Goal: Check status: Check status

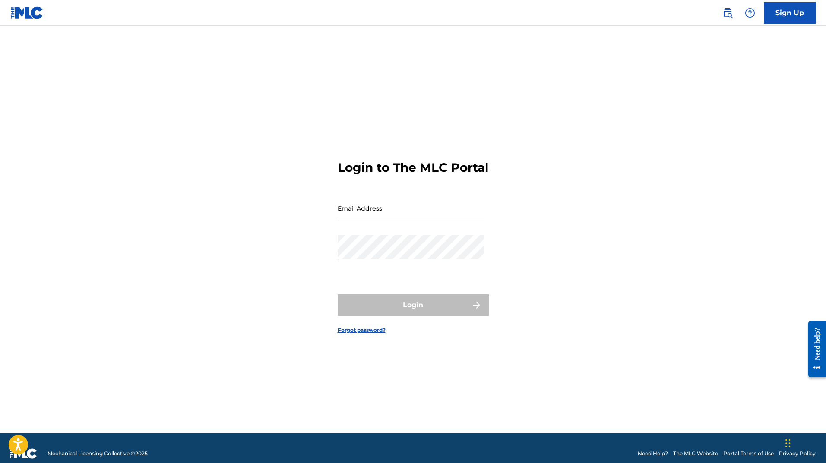
click at [354, 221] on input "Email Address" at bounding box center [411, 208] width 146 height 25
type input "[EMAIL_ADDRESS][DOMAIN_NAME]"
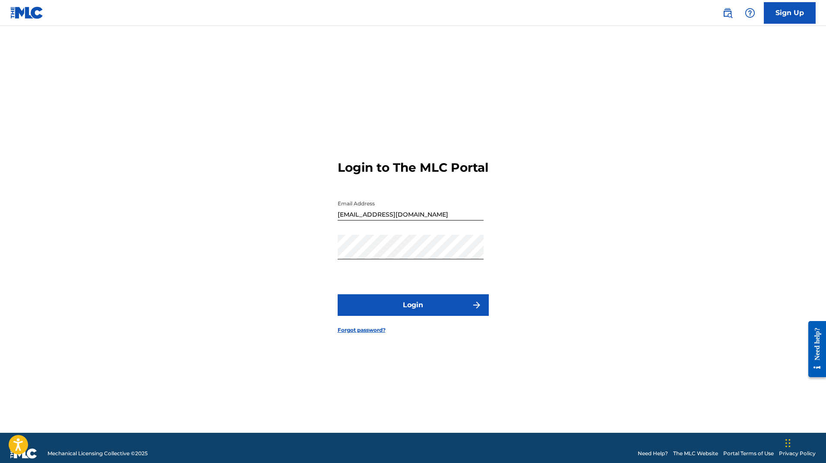
click at [418, 312] on button "Login" at bounding box center [413, 305] width 151 height 22
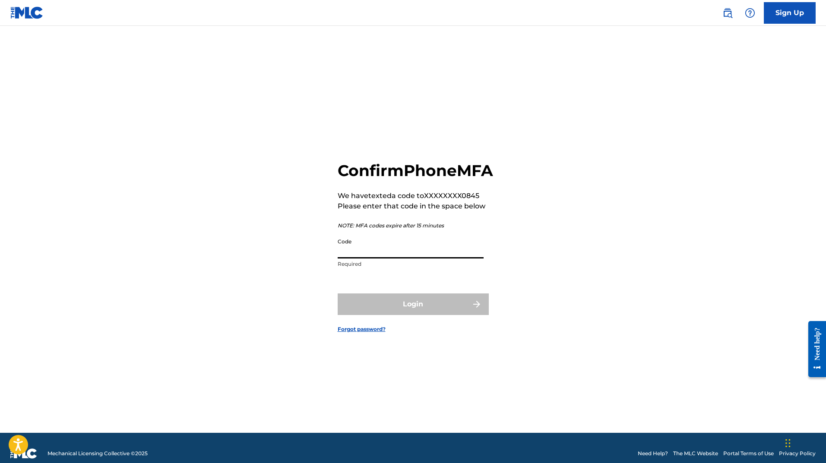
click at [415, 259] on input "Code" at bounding box center [411, 246] width 146 height 25
click at [385, 259] on input "Code" at bounding box center [411, 246] width 146 height 25
type input "903348"
click at [441, 308] on button "Login" at bounding box center [413, 305] width 151 height 22
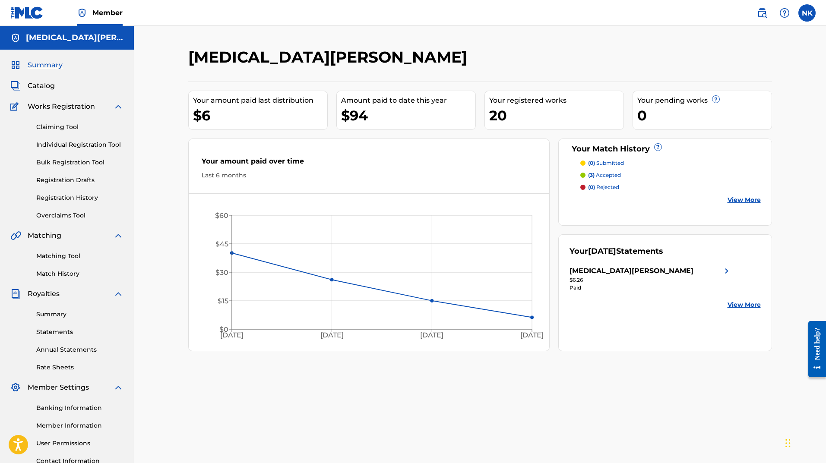
click at [62, 199] on link "Registration History" at bounding box center [79, 197] width 87 height 9
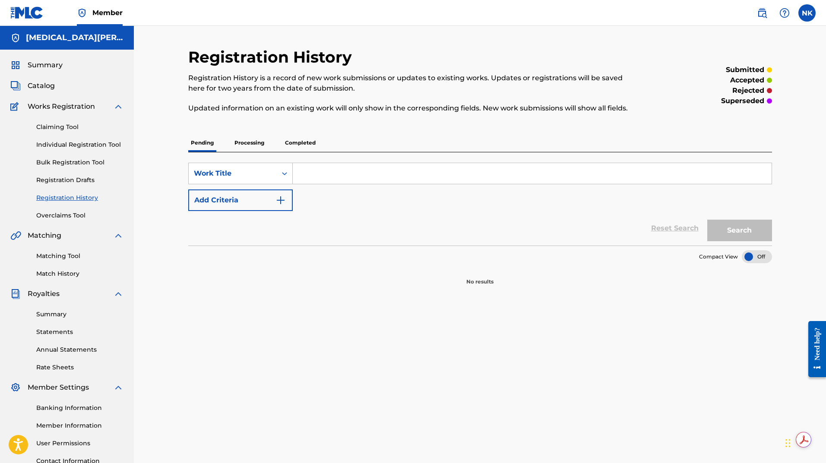
click at [246, 141] on p "Processing" at bounding box center [249, 143] width 35 height 18
click at [298, 143] on p "Completed" at bounding box center [300, 143] width 36 height 18
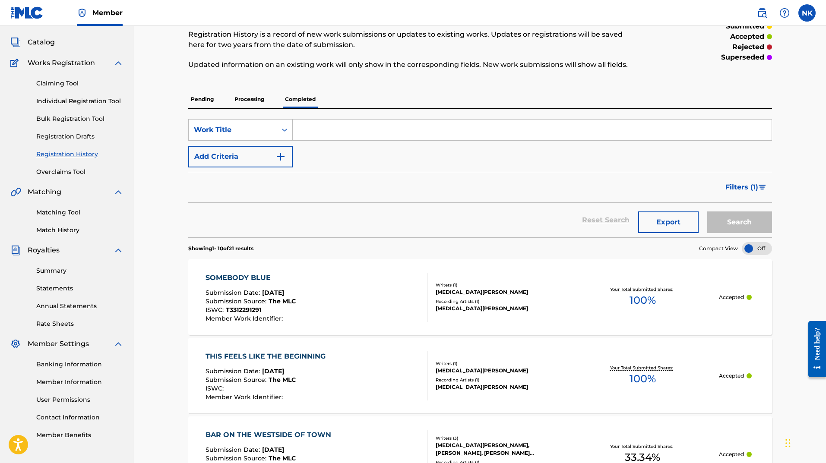
scroll to position [129, 0]
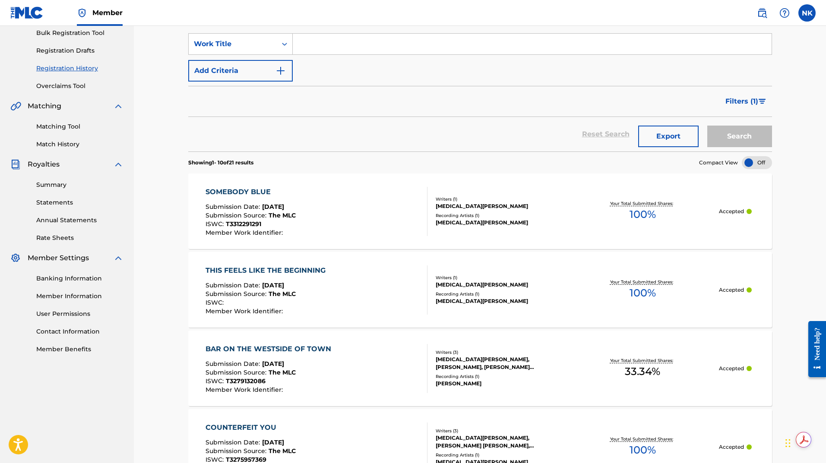
click at [239, 193] on div "SOMEBODY BLUE" at bounding box center [250, 192] width 90 height 10
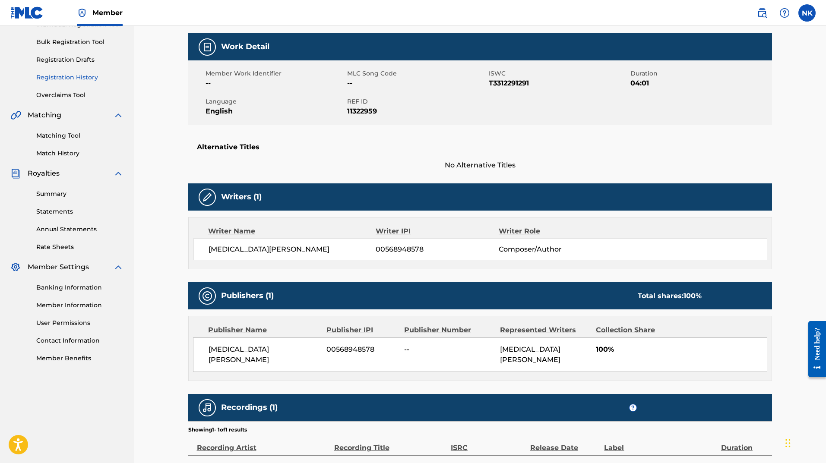
scroll to position [28, 0]
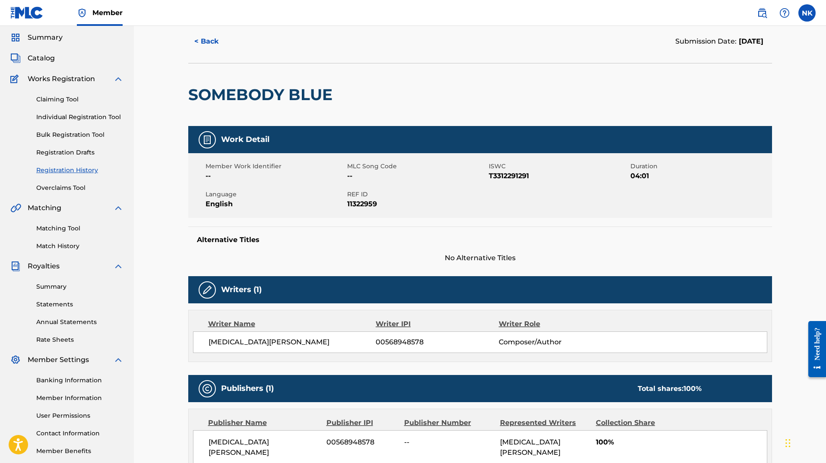
click at [54, 230] on link "Matching Tool" at bounding box center [79, 228] width 87 height 9
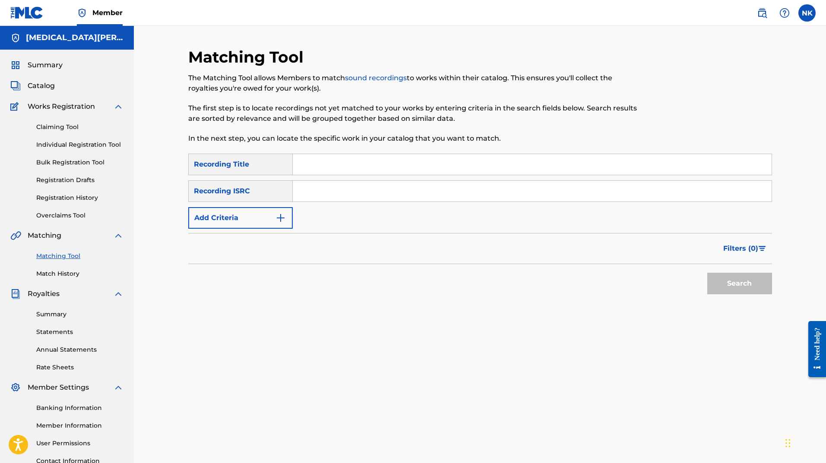
click at [51, 314] on link "Summary" at bounding box center [79, 314] width 87 height 9
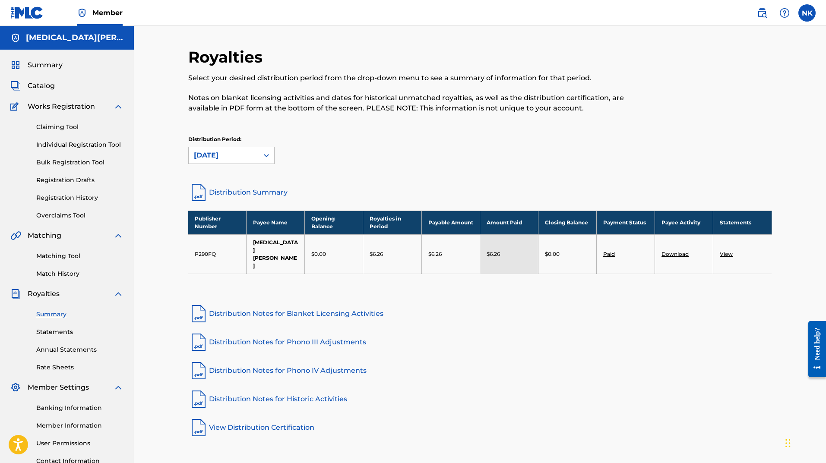
click at [721, 251] on link "View" at bounding box center [726, 254] width 13 height 6
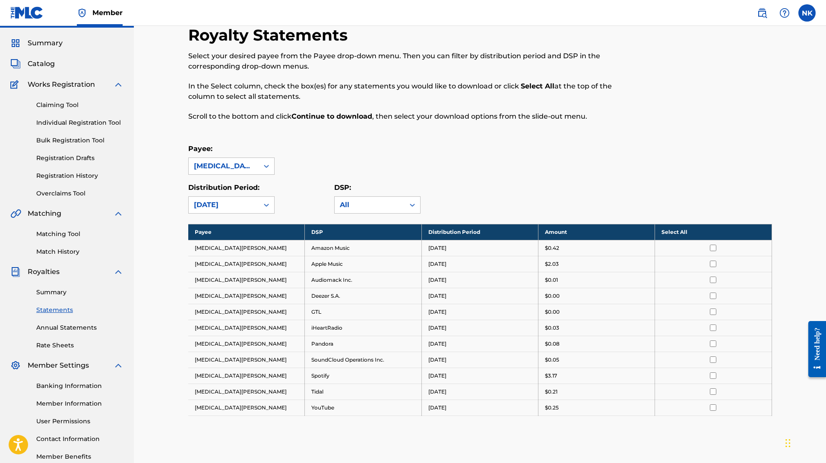
scroll to position [43, 0]
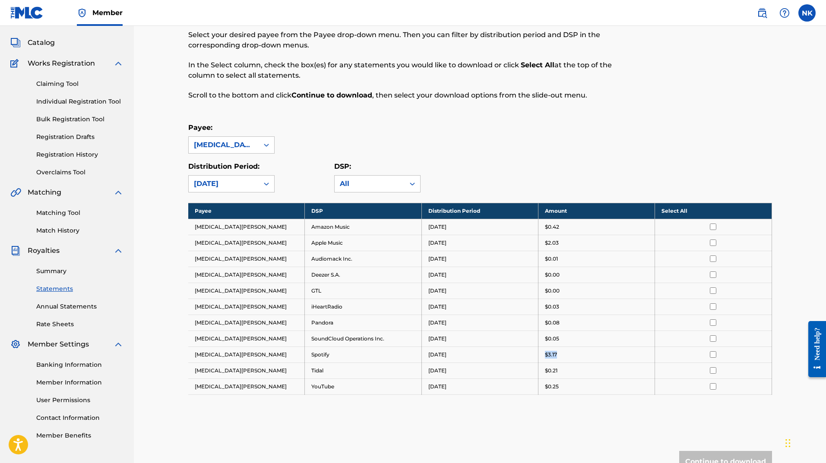
drag, startPoint x: 538, startPoint y: 356, endPoint x: 559, endPoint y: 356, distance: 20.7
click at [559, 356] on td "$3.17" at bounding box center [596, 355] width 117 height 16
drag, startPoint x: 329, startPoint y: 353, endPoint x: 286, endPoint y: 353, distance: 42.7
click at [286, 353] on tr "[MEDICAL_DATA][PERSON_NAME] Spotify [DATE] $3.17" at bounding box center [480, 355] width 584 height 16
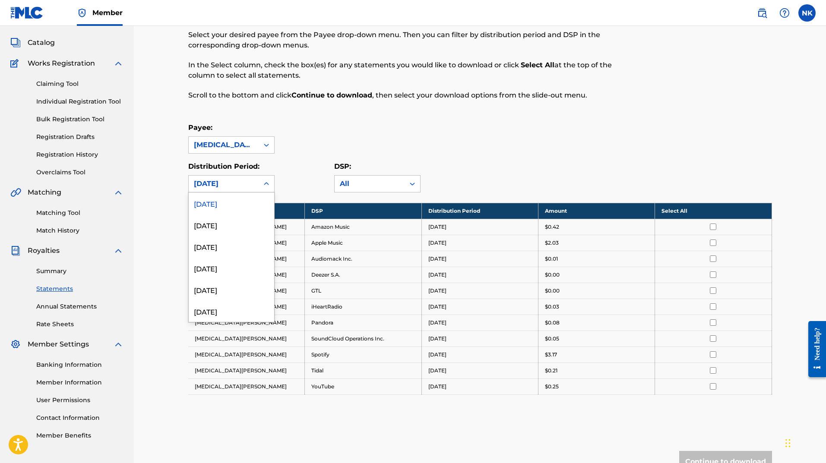
click at [257, 182] on div "[DATE]" at bounding box center [224, 184] width 70 height 16
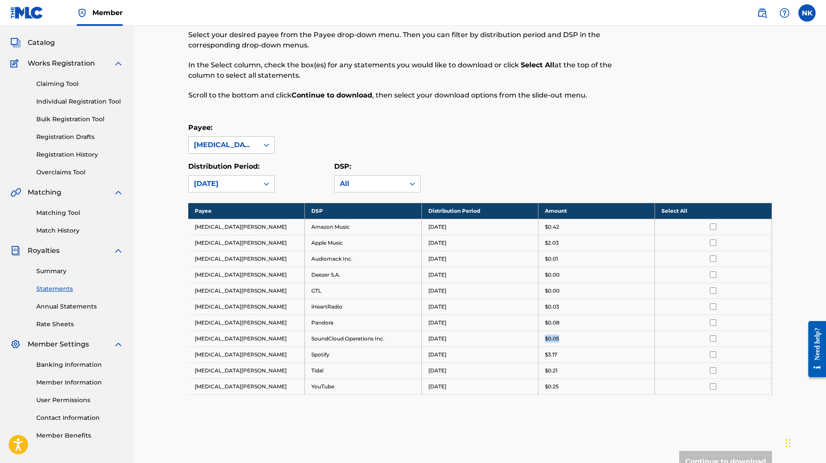
drag, startPoint x: 564, startPoint y: 339, endPoint x: 540, endPoint y: 339, distance: 24.6
click at [540, 339] on td "$0.05" at bounding box center [596, 339] width 117 height 16
click at [542, 339] on td "$0.05" at bounding box center [596, 339] width 117 height 16
drag, startPoint x: 322, startPoint y: 338, endPoint x: 378, endPoint y: 339, distance: 56.1
click at [378, 339] on td "SoundCloud Operations Inc." at bounding box center [363, 339] width 117 height 16
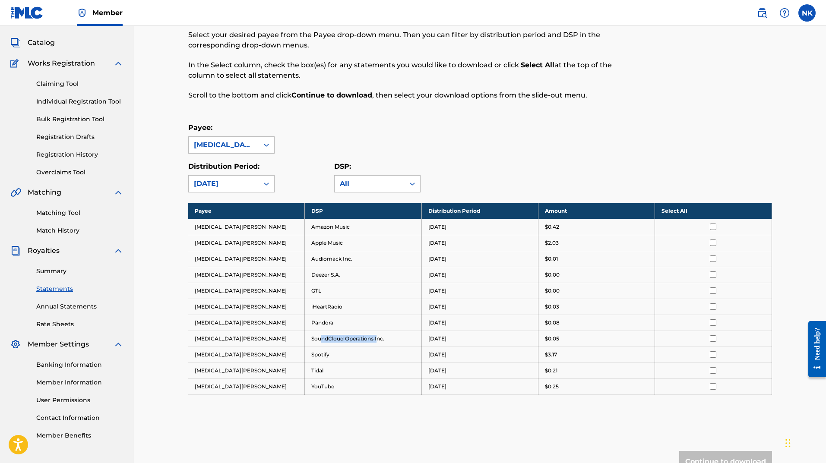
click at [378, 339] on td "SoundCloud Operations Inc." at bounding box center [363, 339] width 117 height 16
drag, startPoint x: 384, startPoint y: 339, endPoint x: 308, endPoint y: 341, distance: 75.5
click at [308, 341] on td "SoundCloud Operations Inc." at bounding box center [363, 339] width 117 height 16
drag, startPoint x: 321, startPoint y: 274, endPoint x: 332, endPoint y: 277, distance: 11.6
click at [332, 277] on td "Deezer S.A." at bounding box center [363, 275] width 117 height 16
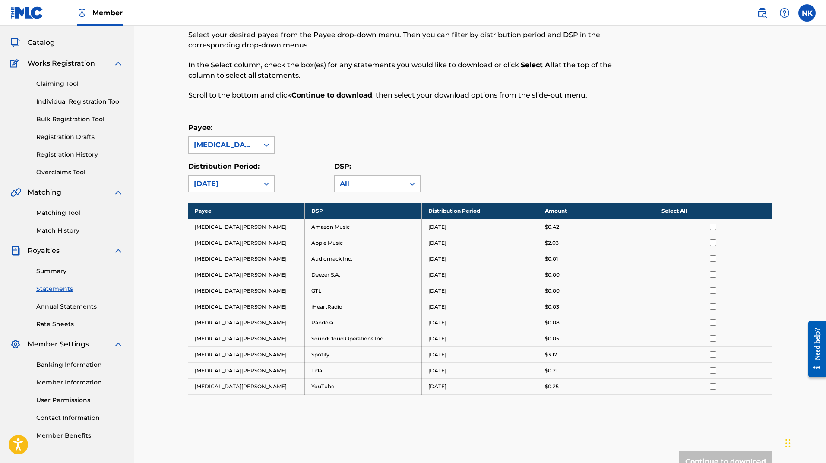
click at [328, 308] on td "iHeartRadio" at bounding box center [363, 307] width 117 height 16
drag, startPoint x: 558, startPoint y: 387, endPoint x: 523, endPoint y: 333, distance: 64.2
click at [538, 385] on td "$0.25" at bounding box center [596, 387] width 117 height 16
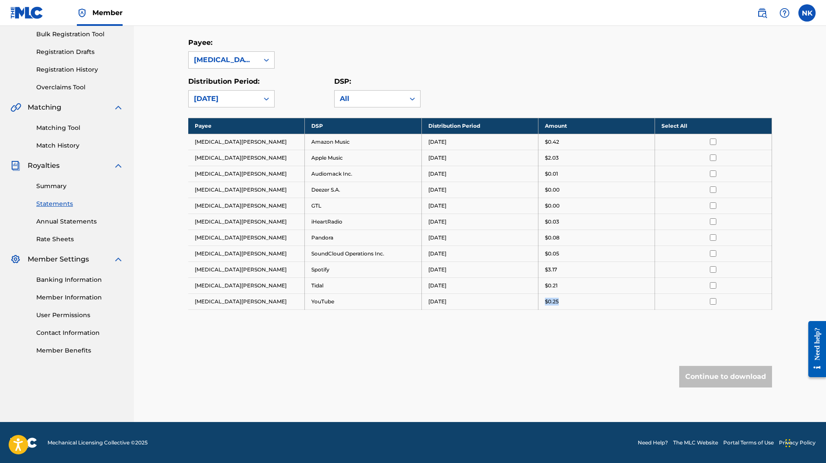
scroll to position [129, 0]
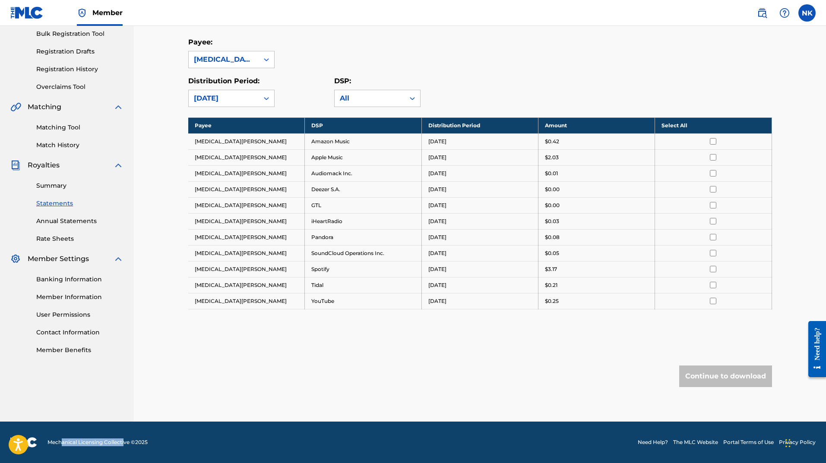
drag, startPoint x: 63, startPoint y: 442, endPoint x: 126, endPoint y: 445, distance: 62.3
click at [125, 445] on span "Mechanical Licensing Collective © 2025" at bounding box center [97, 443] width 100 height 8
click at [132, 442] on span "Mechanical Licensing Collective © 2025" at bounding box center [97, 443] width 100 height 8
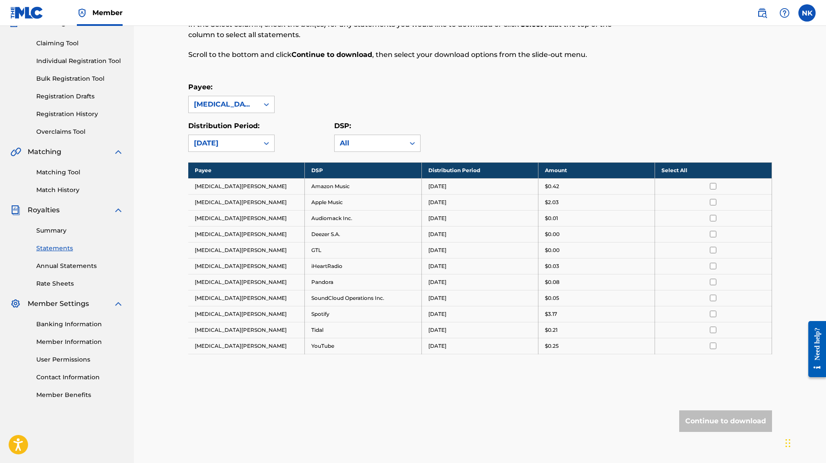
scroll to position [42, 0]
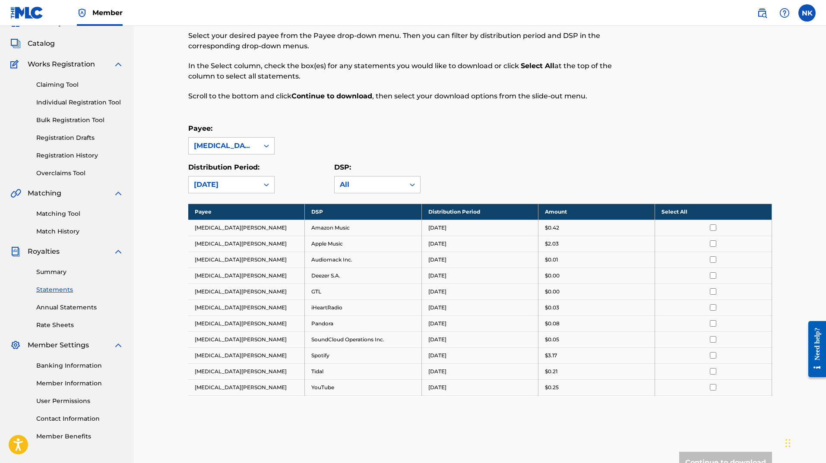
click at [52, 85] on link "Claiming Tool" at bounding box center [79, 84] width 87 height 9
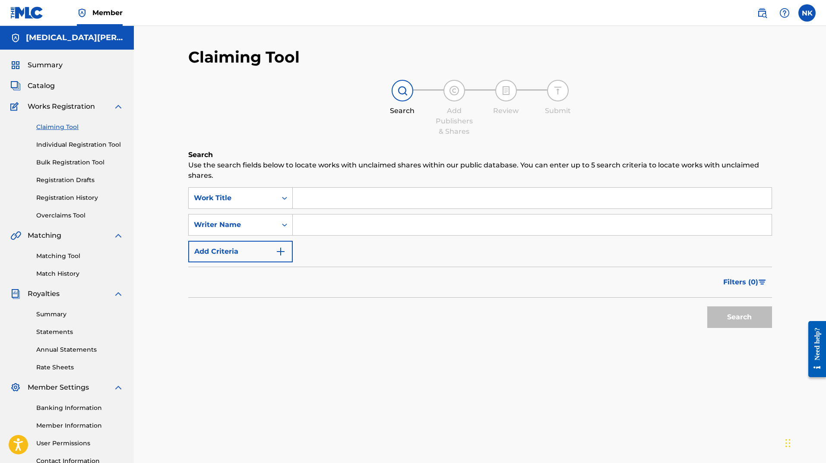
click at [66, 199] on link "Registration History" at bounding box center [79, 197] width 87 height 9
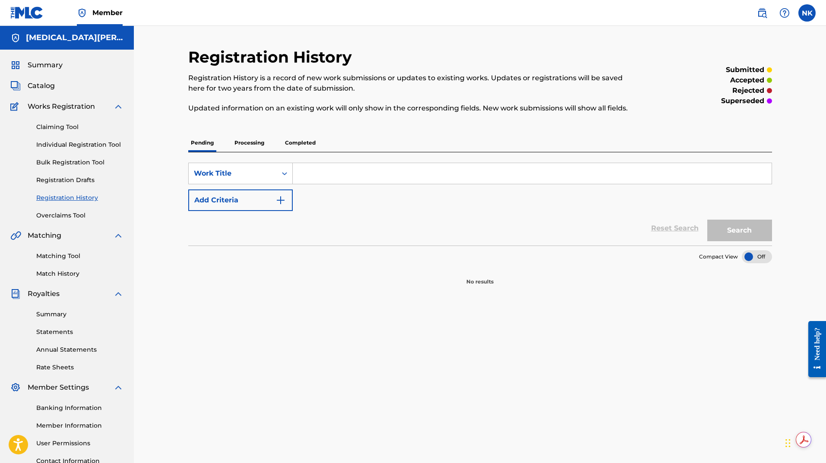
click at [288, 144] on p "Completed" at bounding box center [300, 143] width 36 height 18
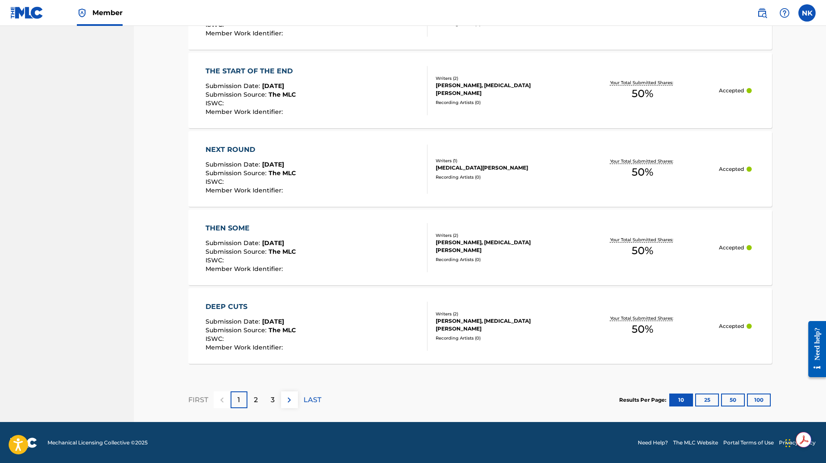
scroll to position [722, 0]
click at [248, 398] on div "2" at bounding box center [255, 399] width 17 height 17
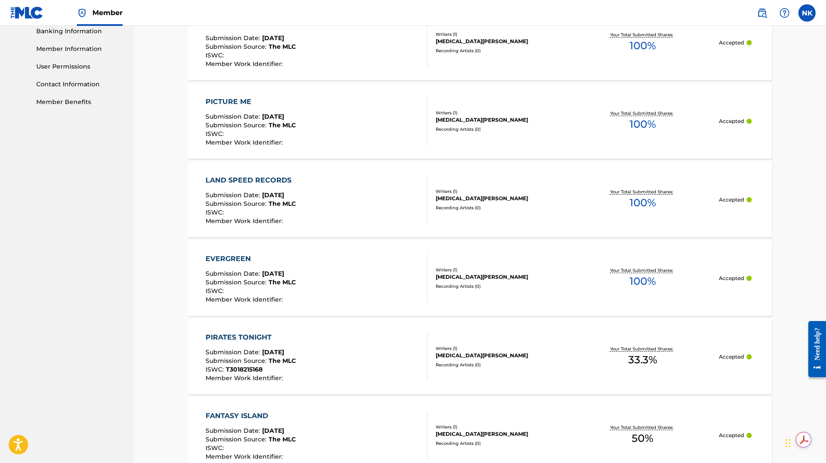
scroll to position [593, 0]
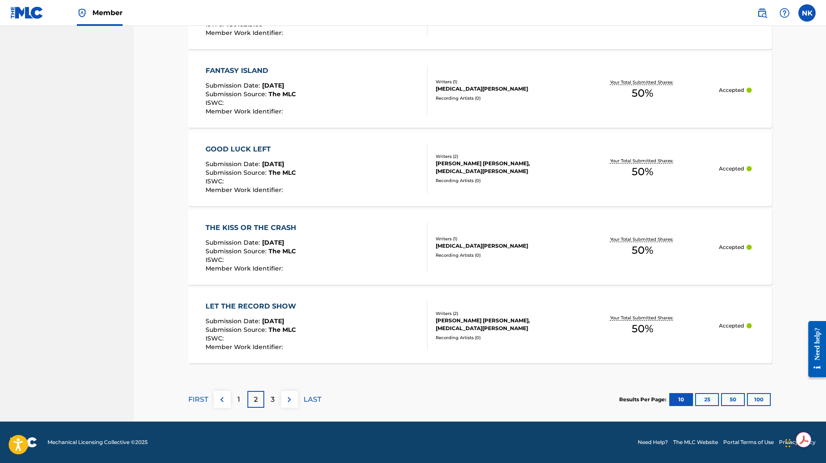
click at [272, 401] on p "3" at bounding box center [273, 400] width 4 height 10
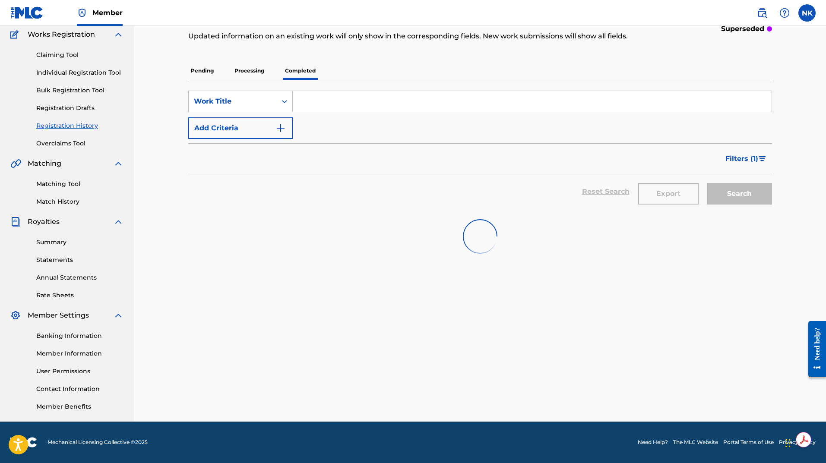
scroll to position [72, 0]
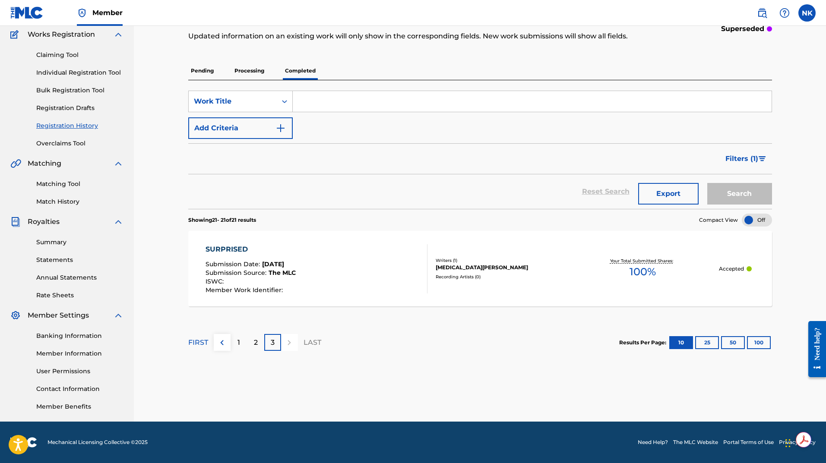
click at [229, 346] on button at bounding box center [222, 342] width 17 height 17
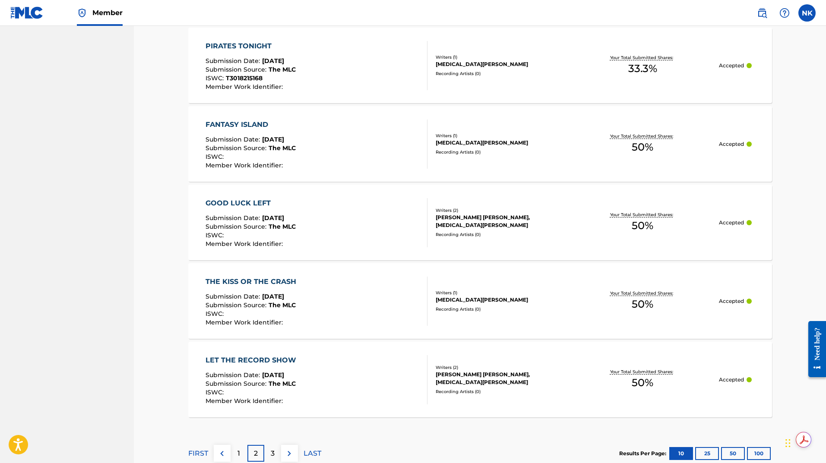
scroll to position [722, 0]
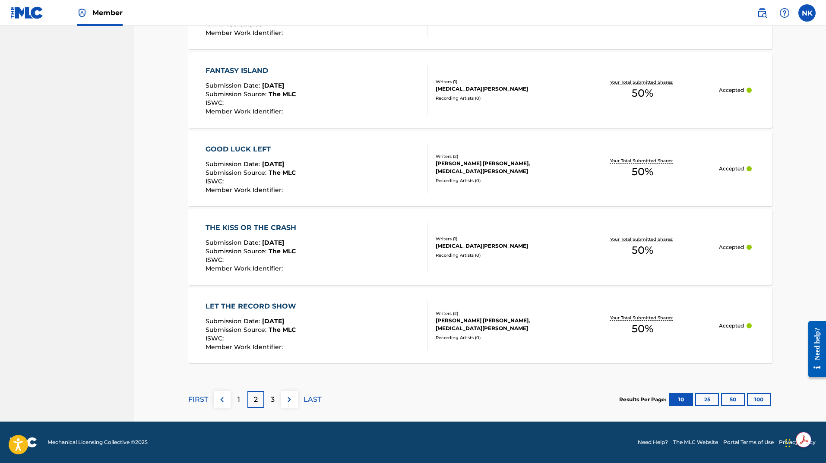
click at [268, 404] on div "3" at bounding box center [272, 399] width 17 height 17
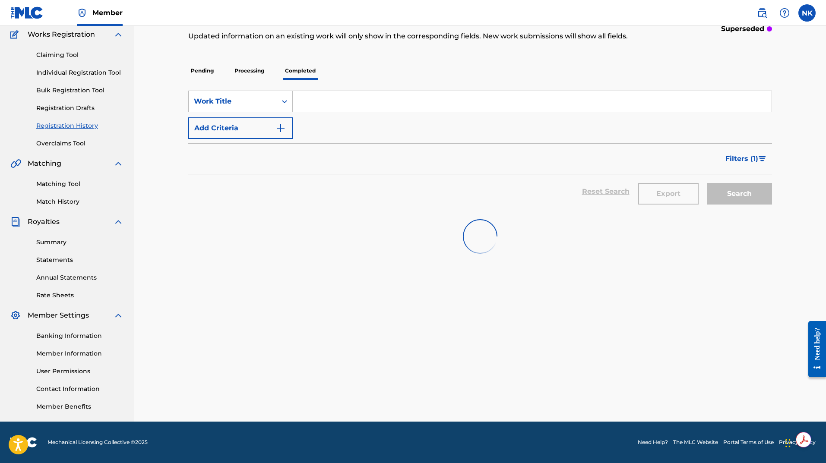
scroll to position [72, 0]
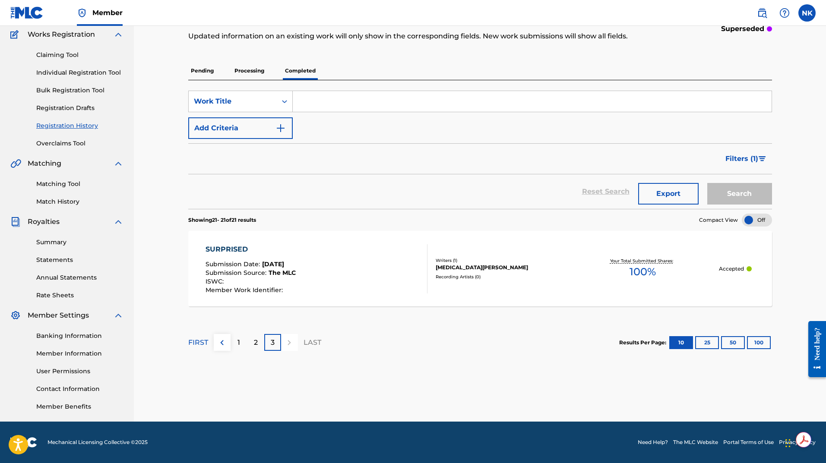
click at [249, 348] on div "2" at bounding box center [255, 342] width 17 height 17
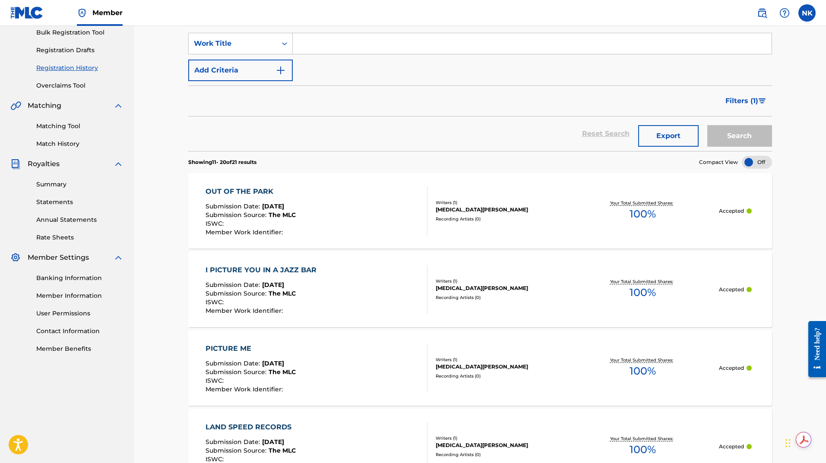
scroll to position [32, 0]
